Goal: Task Accomplishment & Management: Manage account settings

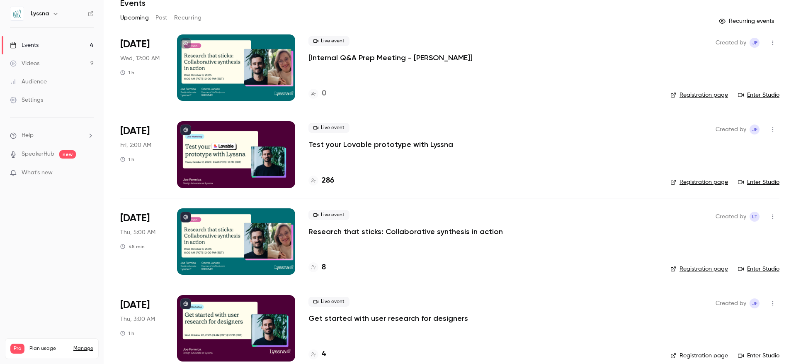
scroll to position [49, 0]
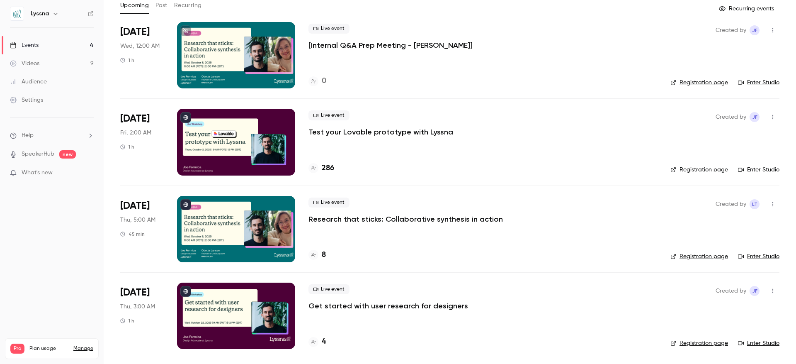
click at [371, 132] on p "Test your Lovable prototype with Lyssna" at bounding box center [381, 132] width 145 height 10
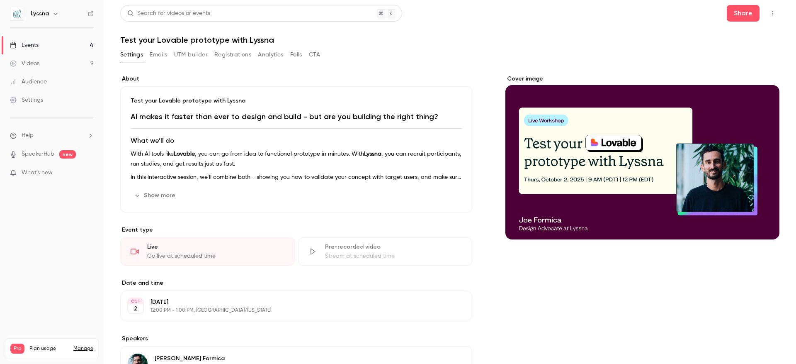
click at [156, 52] on button "Emails" at bounding box center [158, 54] width 17 height 13
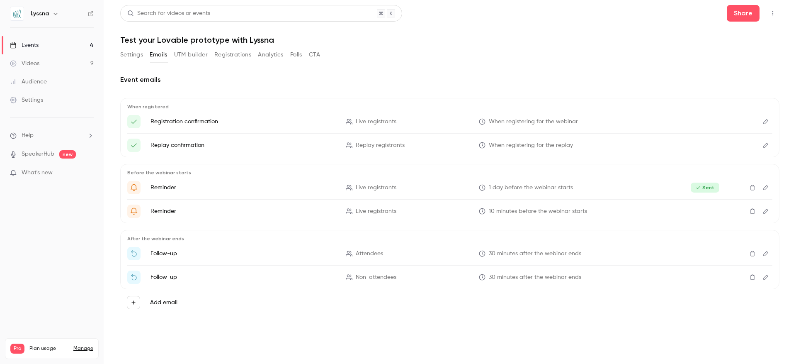
click at [235, 58] on button "Registrations" at bounding box center [232, 54] width 37 height 13
